Goal: Check status: Check status

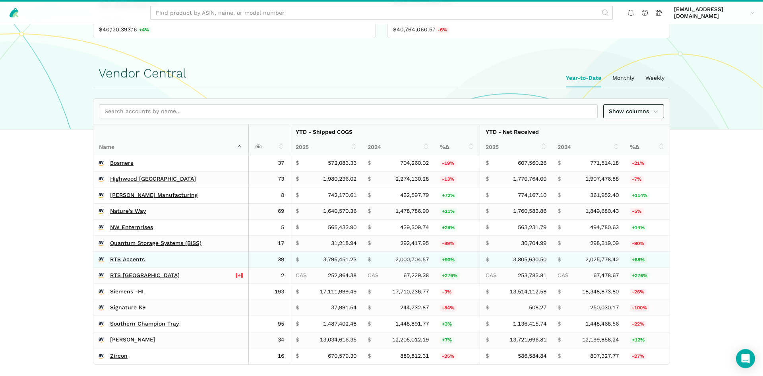
scroll to position [122, 0]
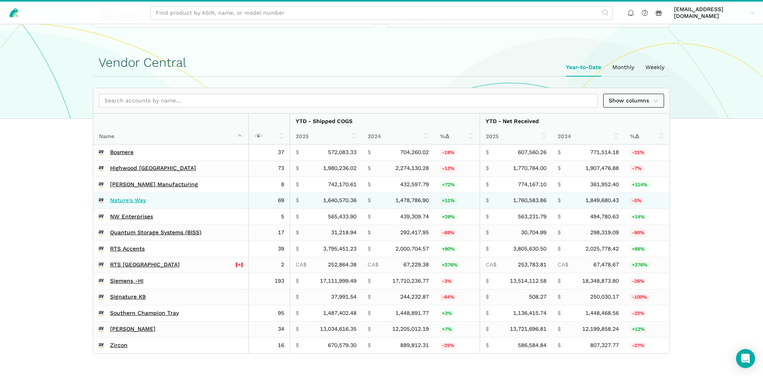
click at [140, 204] on link "Nature's Way" at bounding box center [128, 200] width 36 height 7
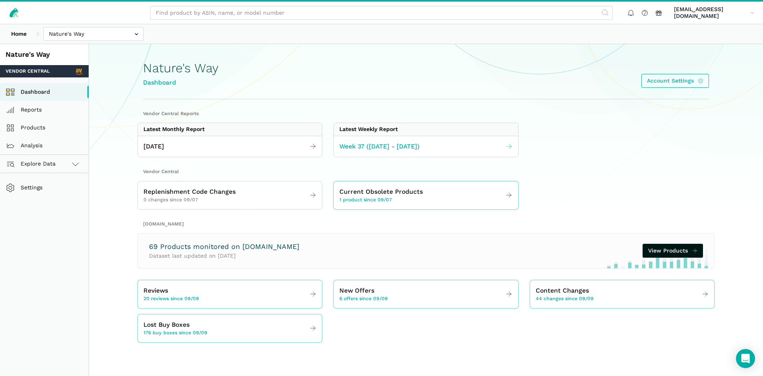
click at [380, 150] on span "Week 37 ([DATE] - [DATE])" at bounding box center [379, 147] width 80 height 10
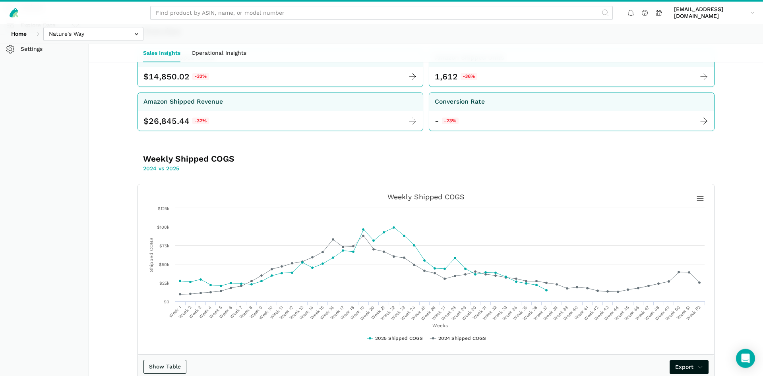
scroll to position [122, 0]
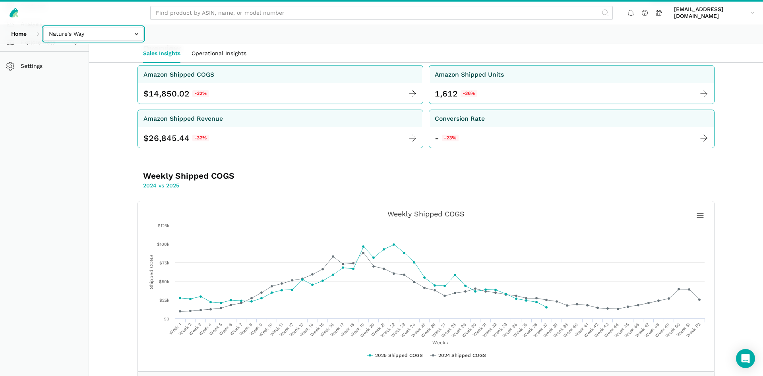
click at [120, 37] on input "text" at bounding box center [93, 34] width 100 height 14
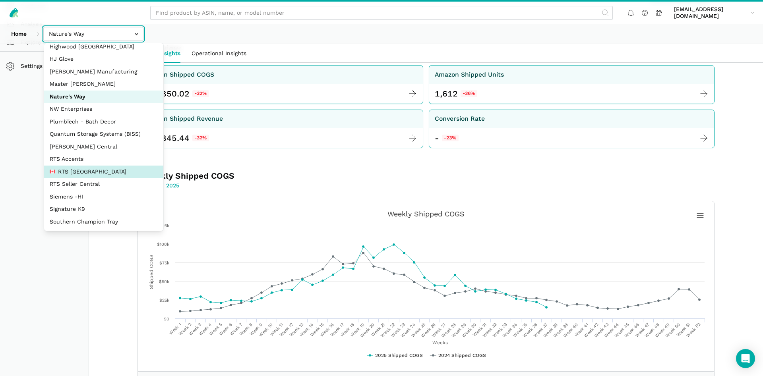
scroll to position [68, 0]
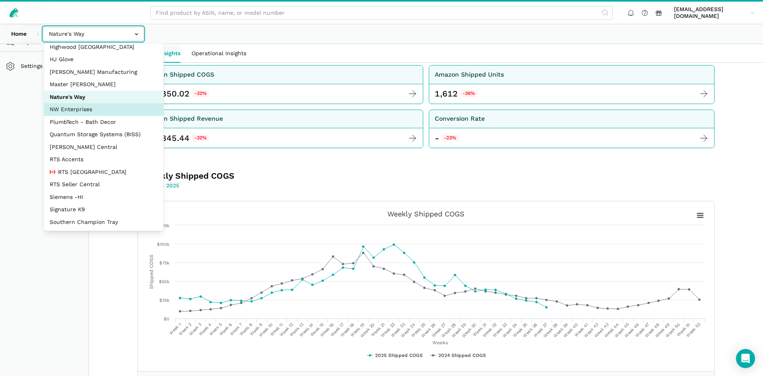
select select "8KcbEGzBHiJ2C1zNfhAn1h3U"
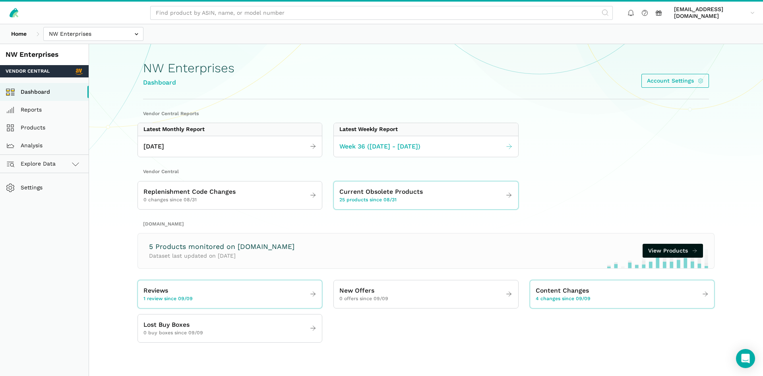
click at [442, 150] on link "Week 36 (08.31 - 09.06.25)" at bounding box center [426, 147] width 184 height 16
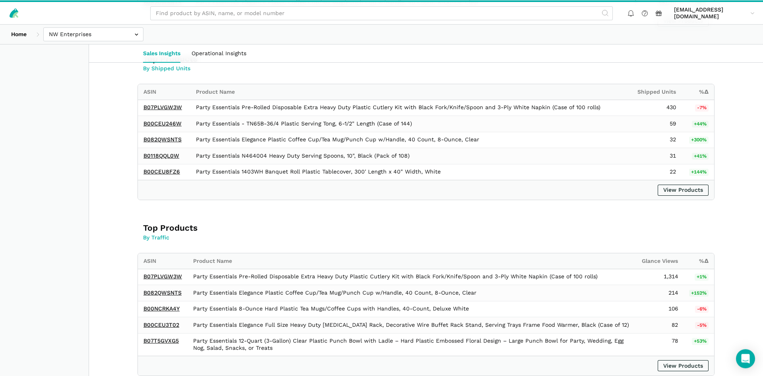
scroll to position [689, 0]
